Goal: Task Accomplishment & Management: Use online tool/utility

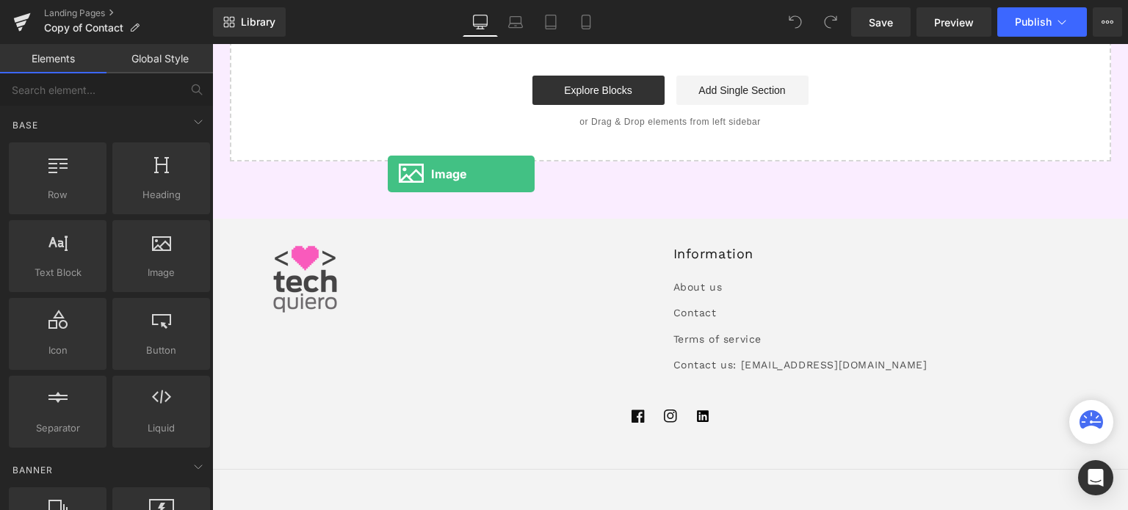
drag, startPoint x: 348, startPoint y: 315, endPoint x: 388, endPoint y: 173, distance: 147.2
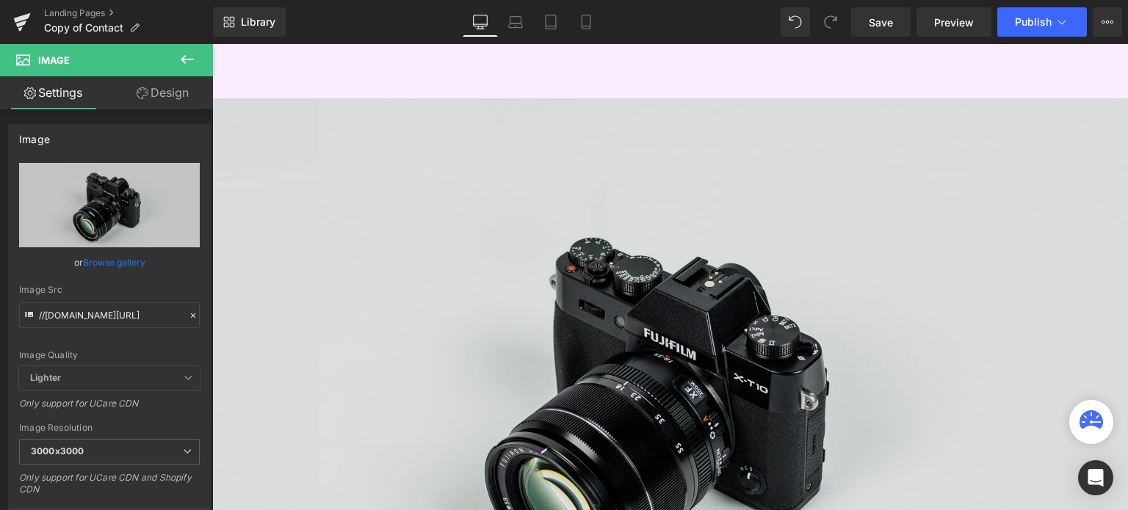
scroll to position [1014, 0]
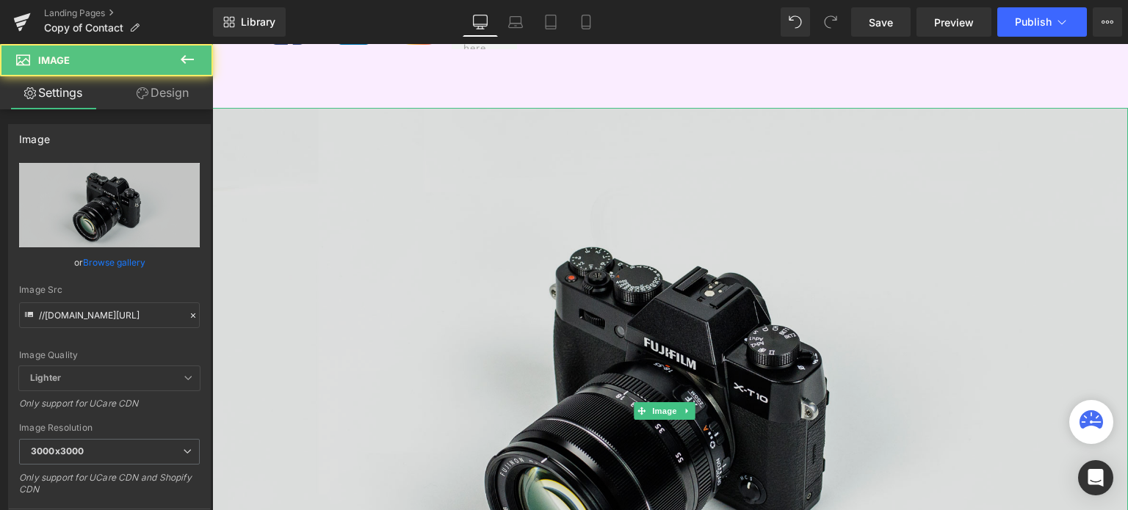
click at [949, 158] on img at bounding box center [670, 411] width 916 height 607
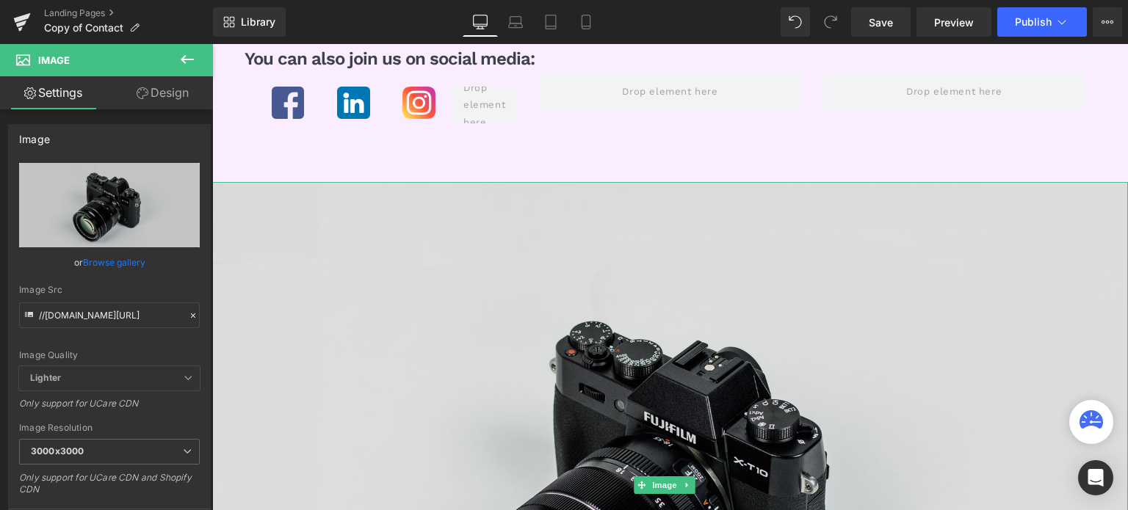
scroll to position [937, 0]
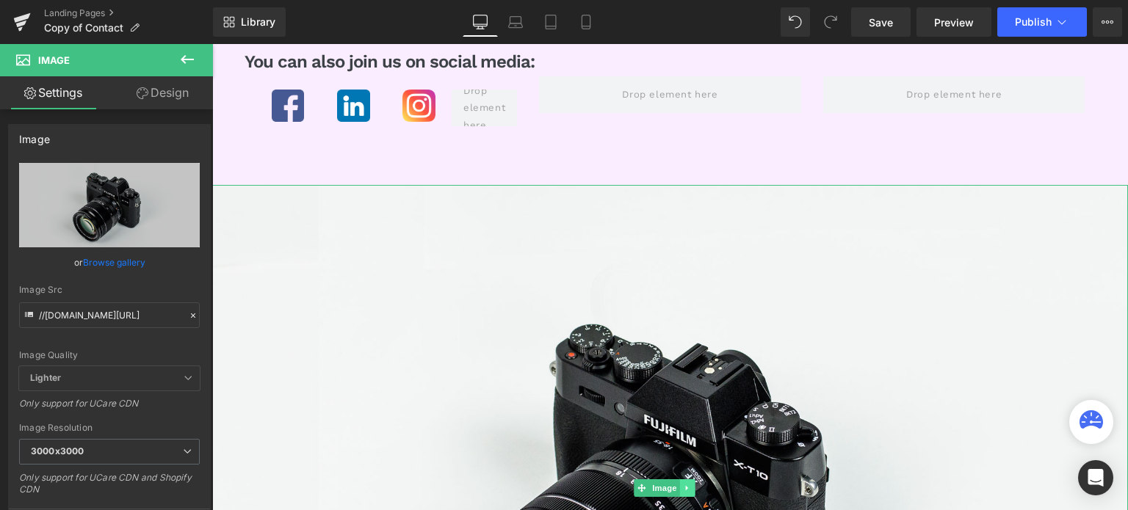
click at [682, 484] on link at bounding box center [687, 489] width 15 height 18
click at [696, 484] on icon at bounding box center [695, 488] width 8 height 9
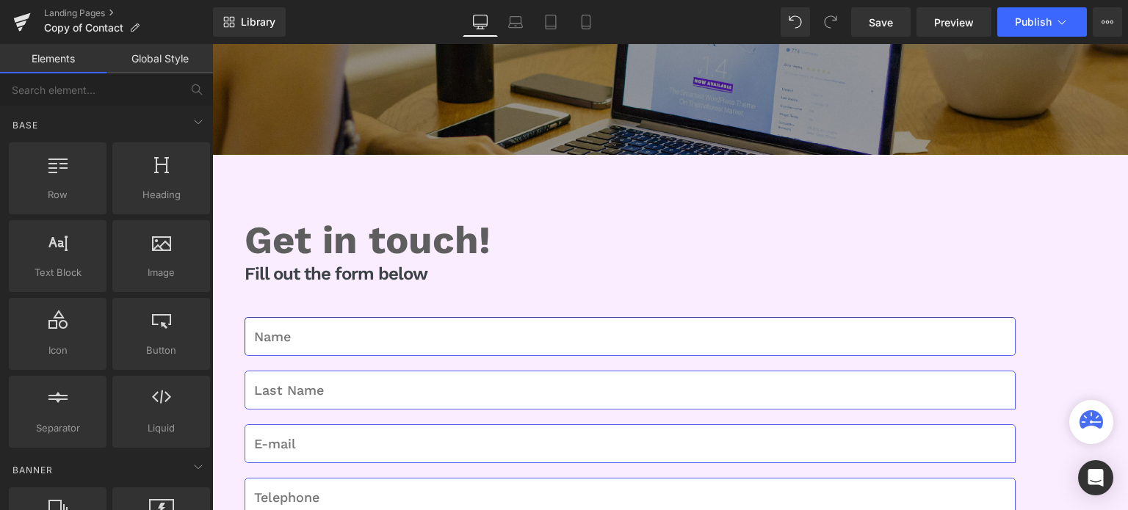
scroll to position [245, 0]
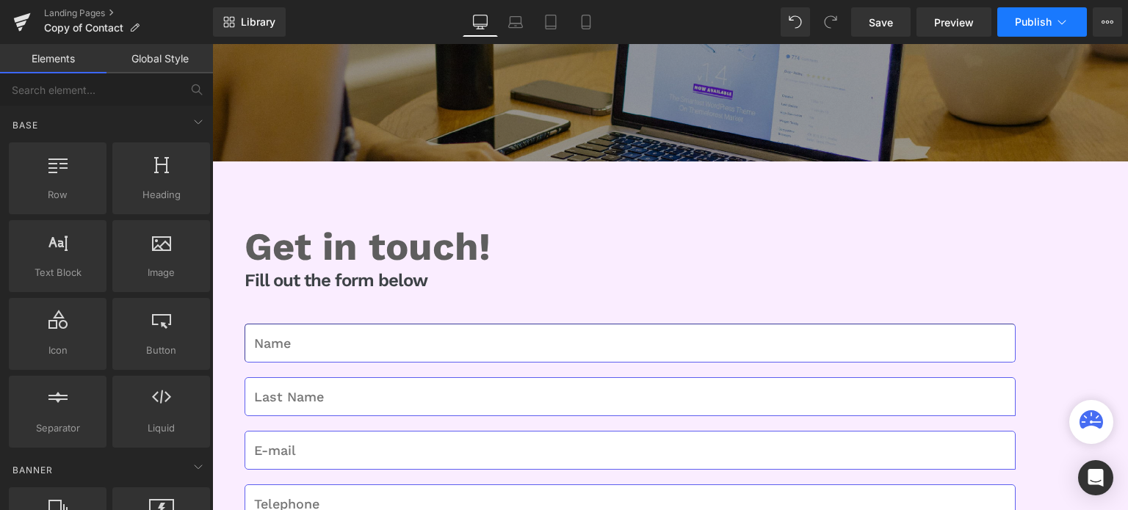
click at [1066, 23] on icon at bounding box center [1061, 22] width 15 height 15
click at [947, 23] on span "Preview" at bounding box center [954, 22] width 40 height 15
click at [880, 10] on link "Save" at bounding box center [880, 21] width 59 height 29
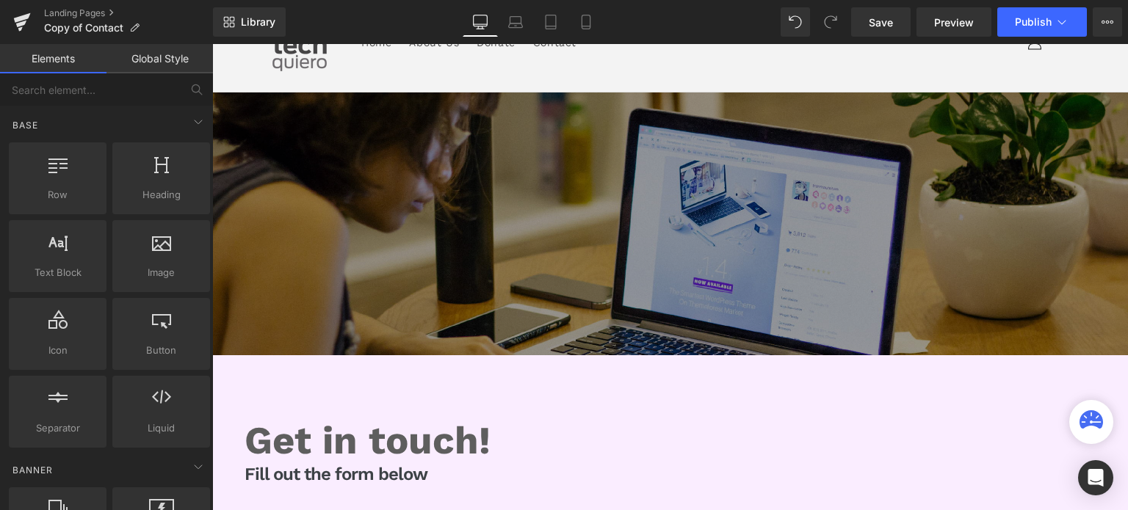
scroll to position [0, 0]
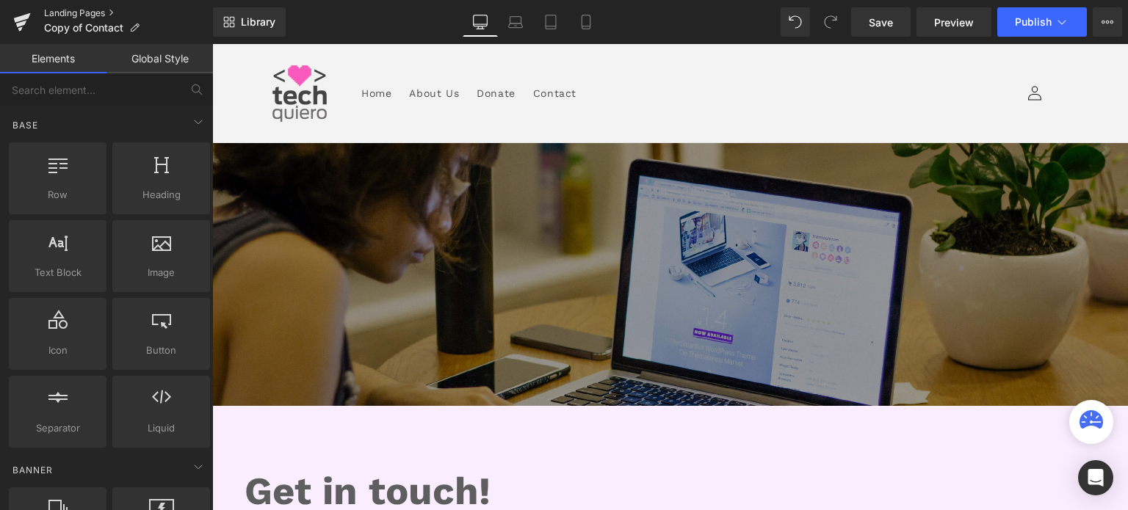
click at [52, 11] on link "Landing Pages" at bounding box center [128, 13] width 169 height 12
